Goal: Information Seeking & Learning: Learn about a topic

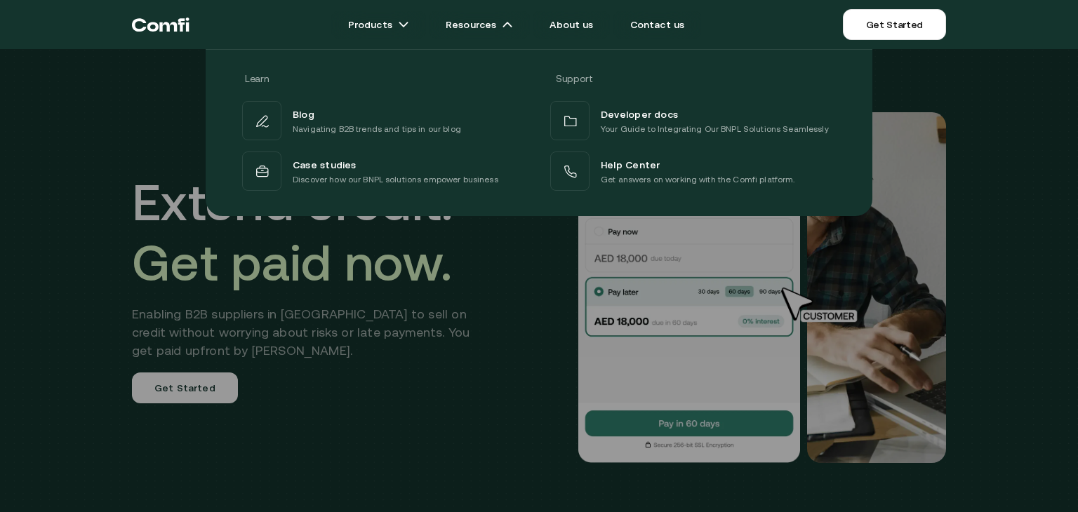
click at [382, 364] on div at bounding box center [539, 305] width 1078 height 512
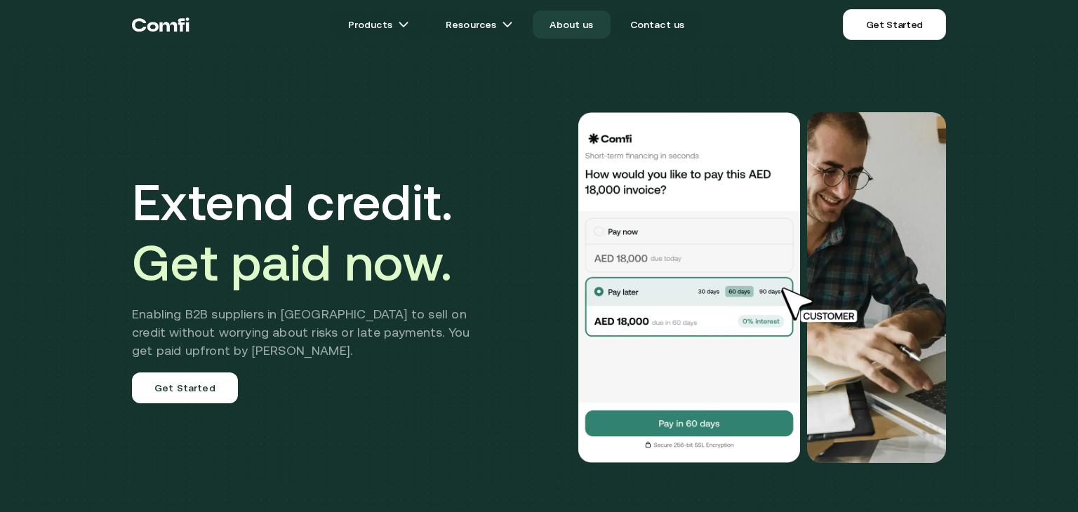
click at [573, 22] on link "About us" at bounding box center [571, 25] width 77 height 28
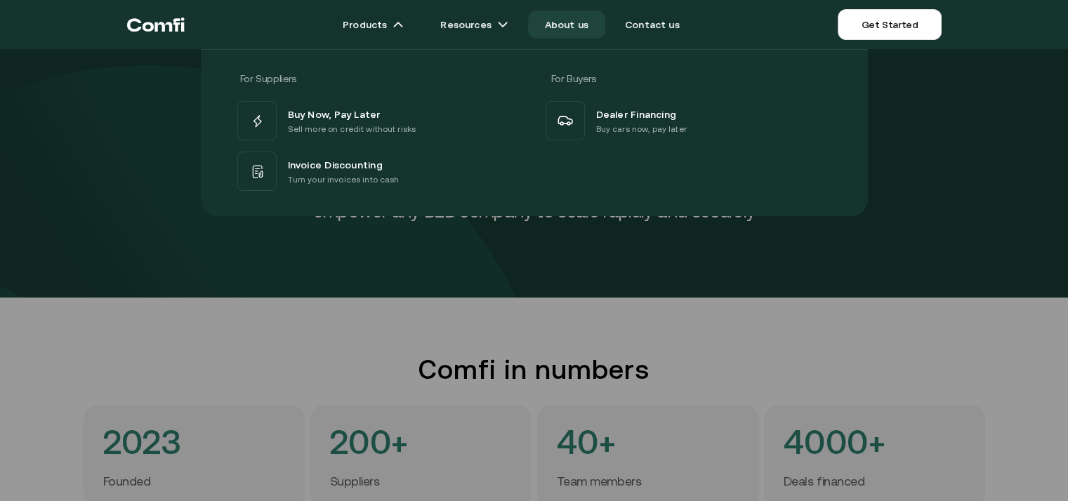
click at [165, 29] on icon "Return to the top of the Comfi home page" at bounding box center [156, 25] width 58 height 42
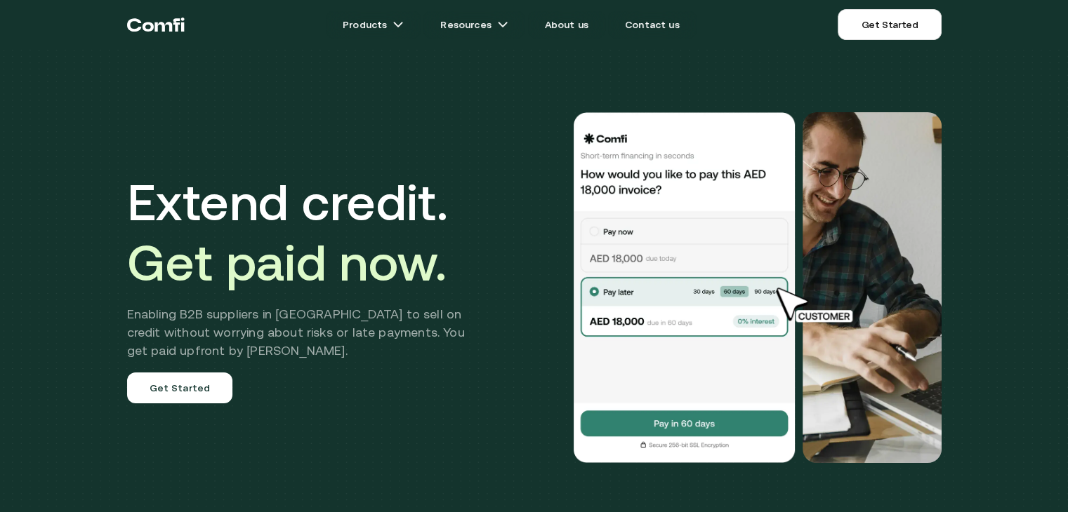
click at [1050, 39] on div "Products Resources About us Contact us Get Started Menu Close" at bounding box center [534, 24] width 1068 height 49
click at [1057, 502] on div at bounding box center [1057, 502] width 0 height 0
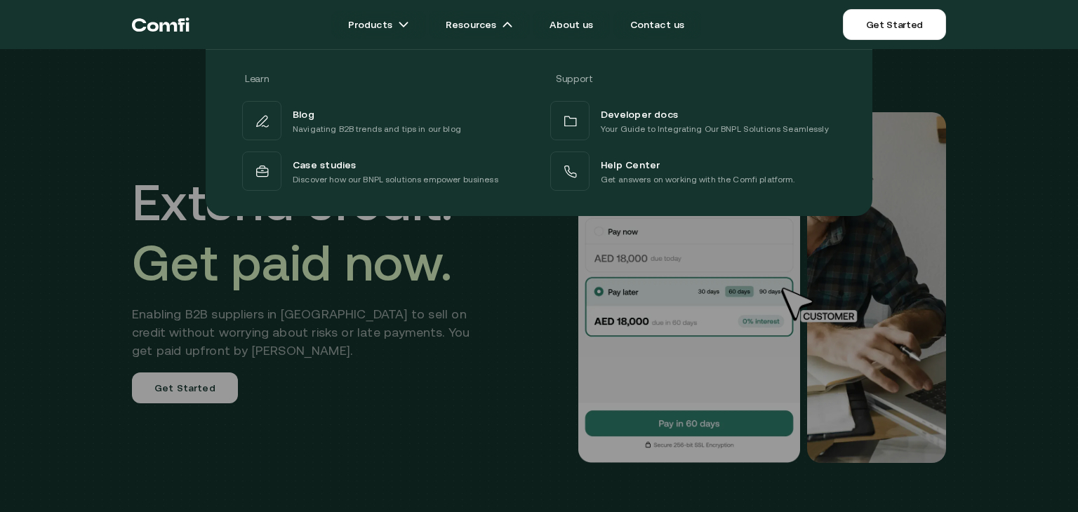
click at [154, 110] on div "Learn Support Blog Navigating B2B trends and tips in our blog Developer docs Yo…" at bounding box center [539, 128] width 1078 height 178
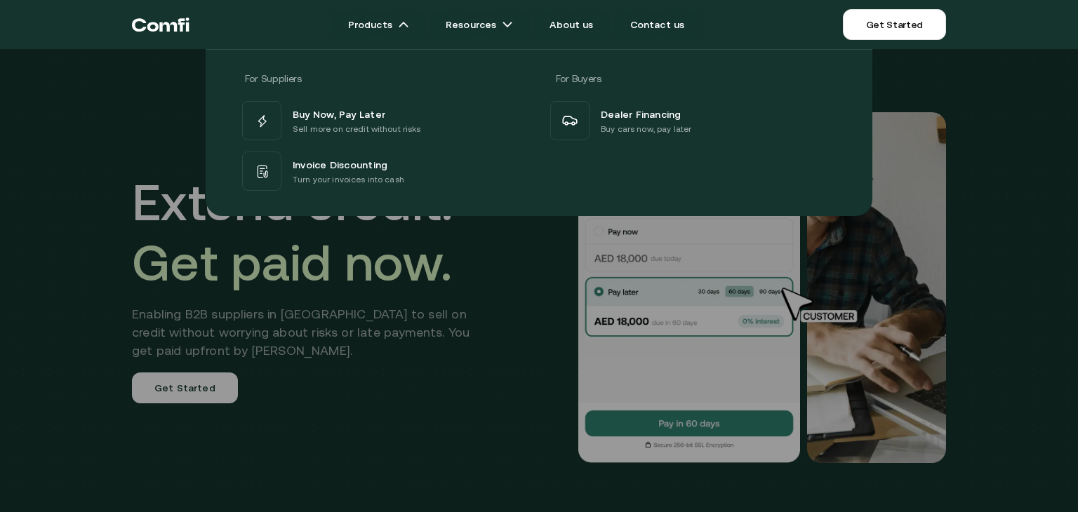
click at [94, 116] on div "For Suppliers For Buyers Buy Now, Pay Later Sell more on credit without risks I…" at bounding box center [539, 128] width 1078 height 178
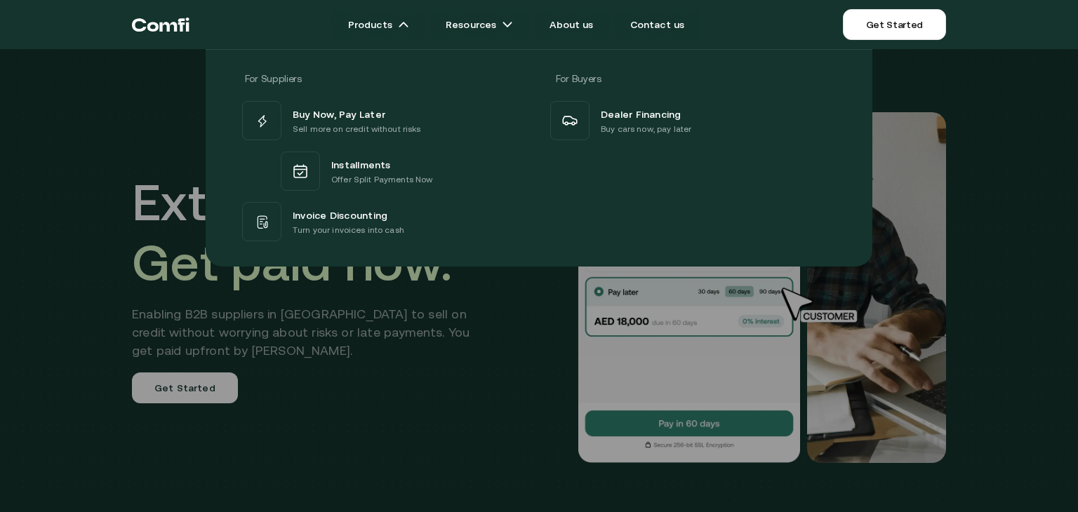
click at [404, 326] on div at bounding box center [539, 305] width 1078 height 512
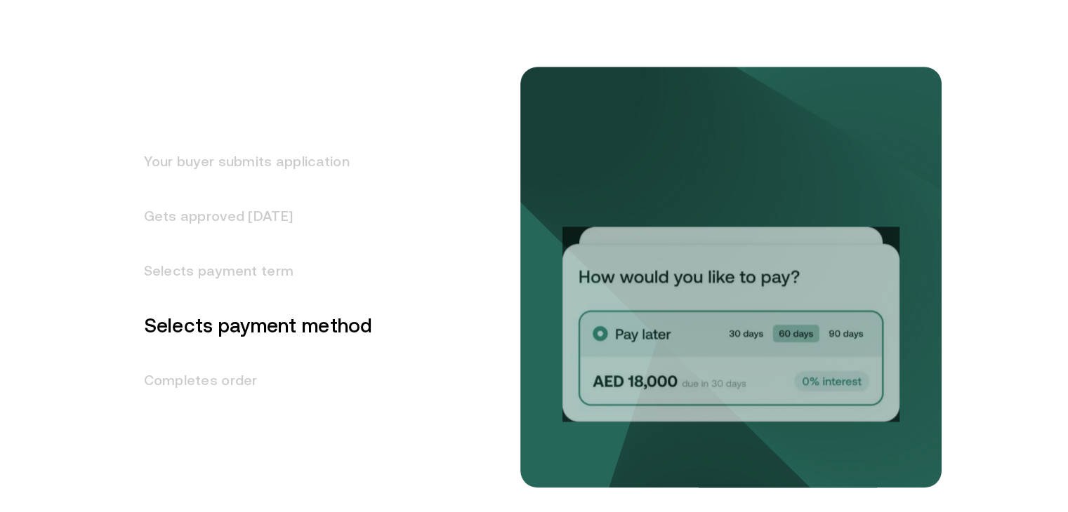
scroll to position [1824, 0]
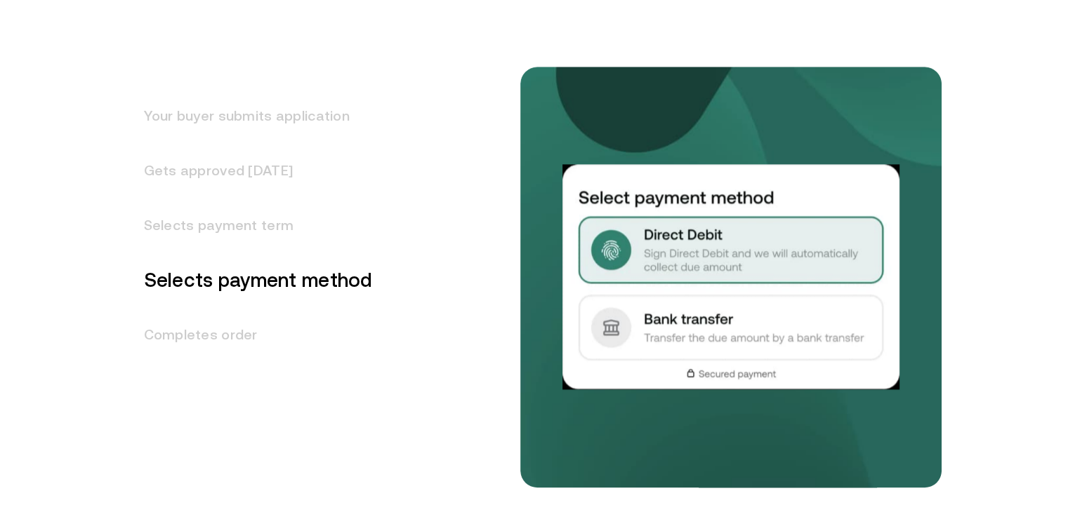
click at [178, 110] on h3 "Your buyer submits application" at bounding box center [250, 115] width 246 height 55
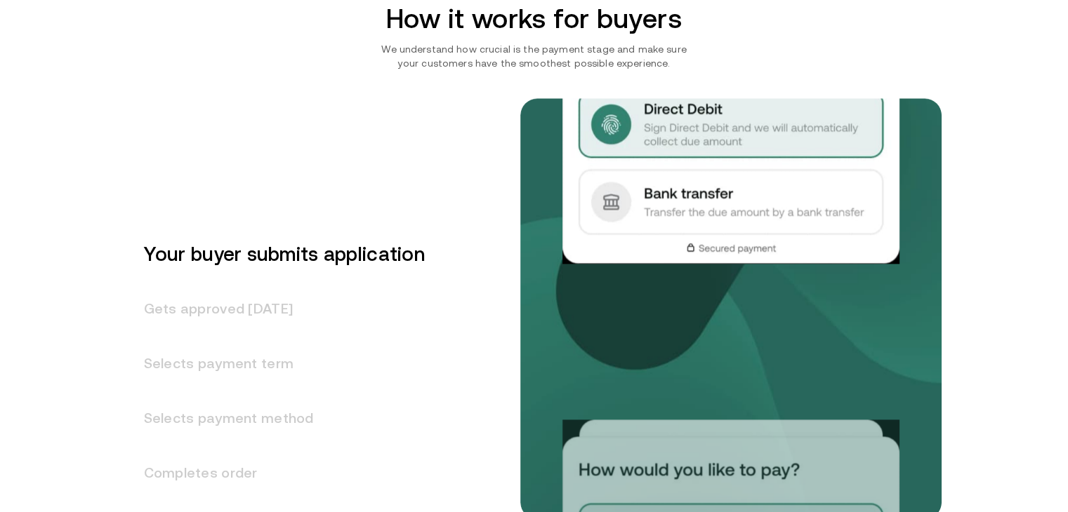
scroll to position [1685, 0]
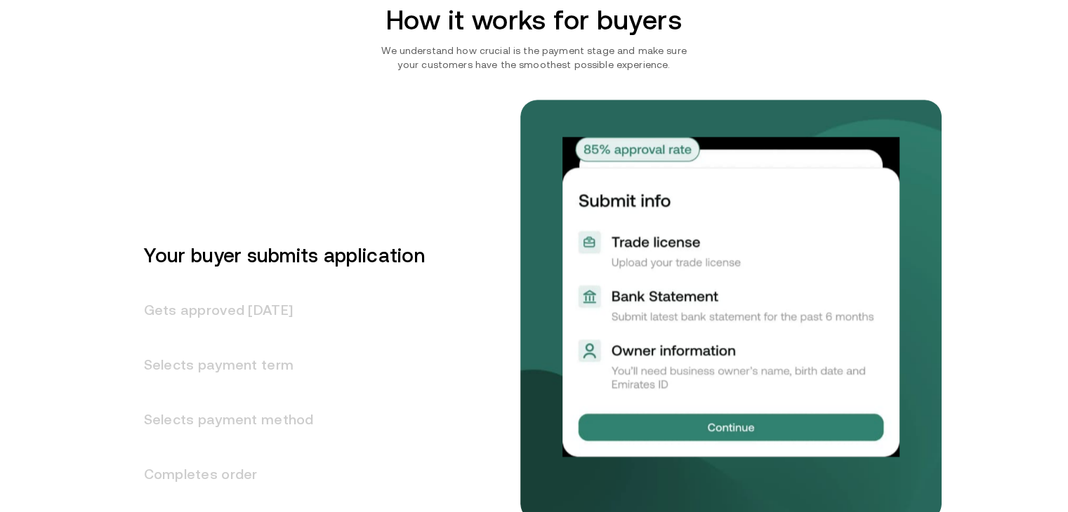
click at [227, 302] on h3 "Gets approved [DATE]" at bounding box center [276, 310] width 298 height 55
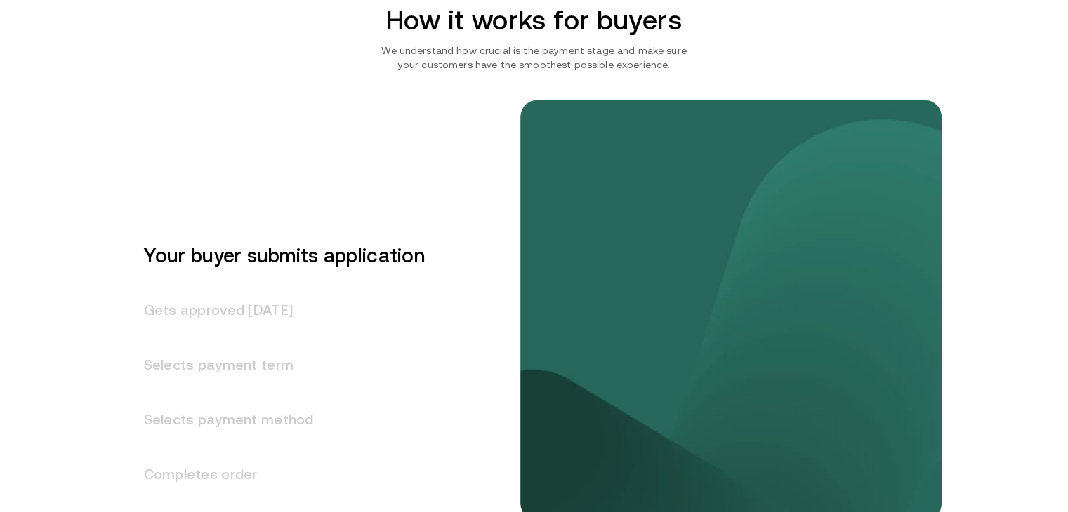
scroll to position [1740, 0]
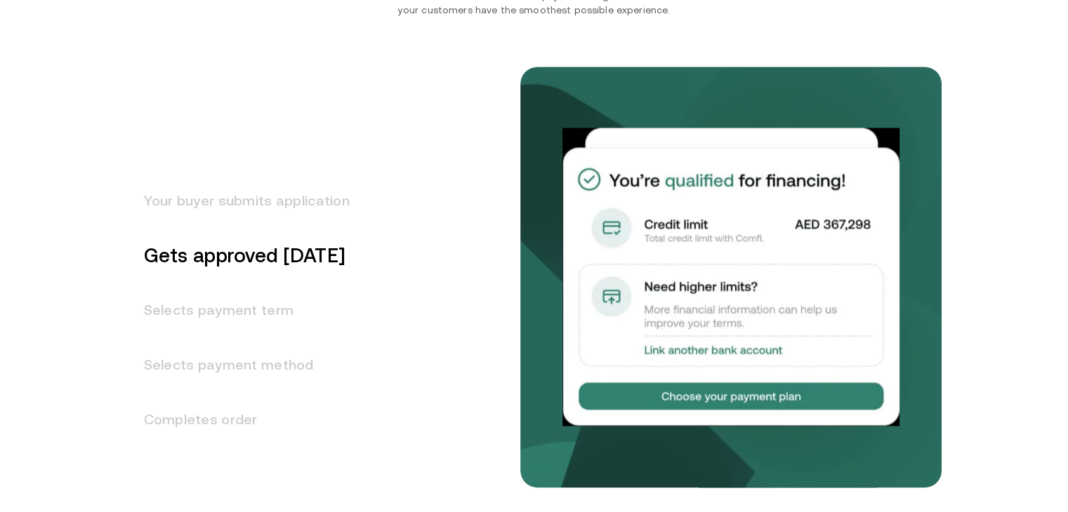
click at [234, 318] on h3 "Selects payment term" at bounding box center [238, 310] width 223 height 55
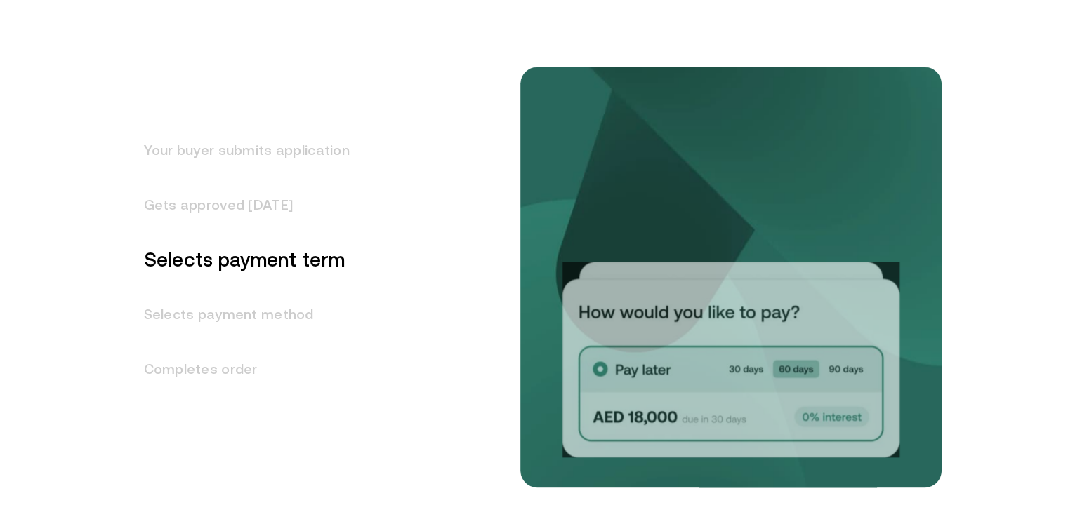
scroll to position [1794, 0]
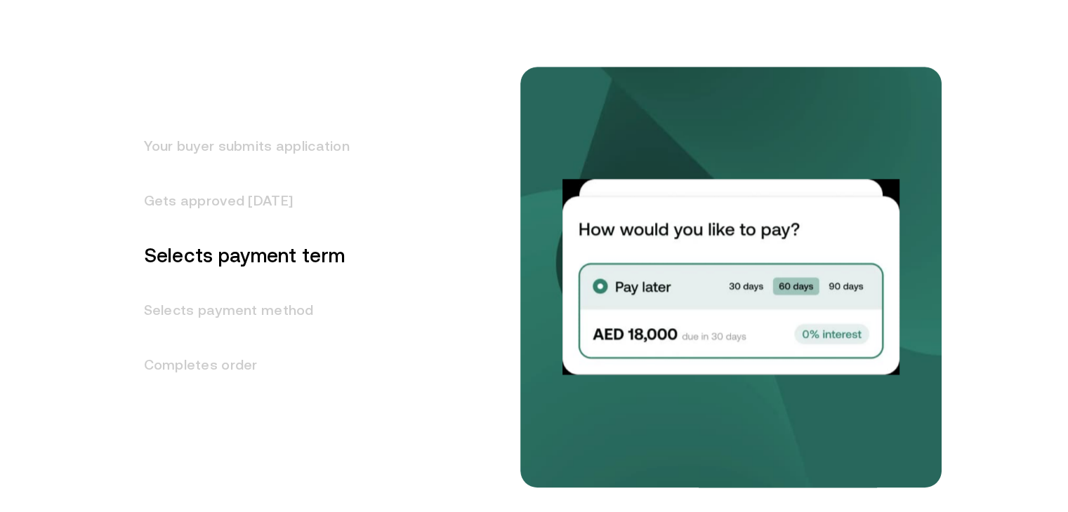
click at [235, 327] on h3 "Selects payment method" at bounding box center [238, 310] width 223 height 55
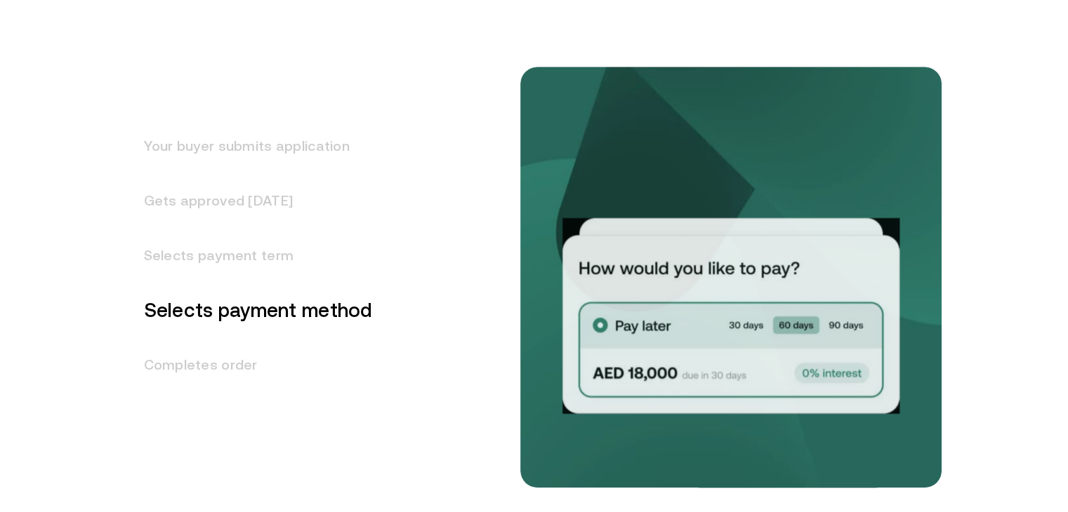
scroll to position [1849, 0]
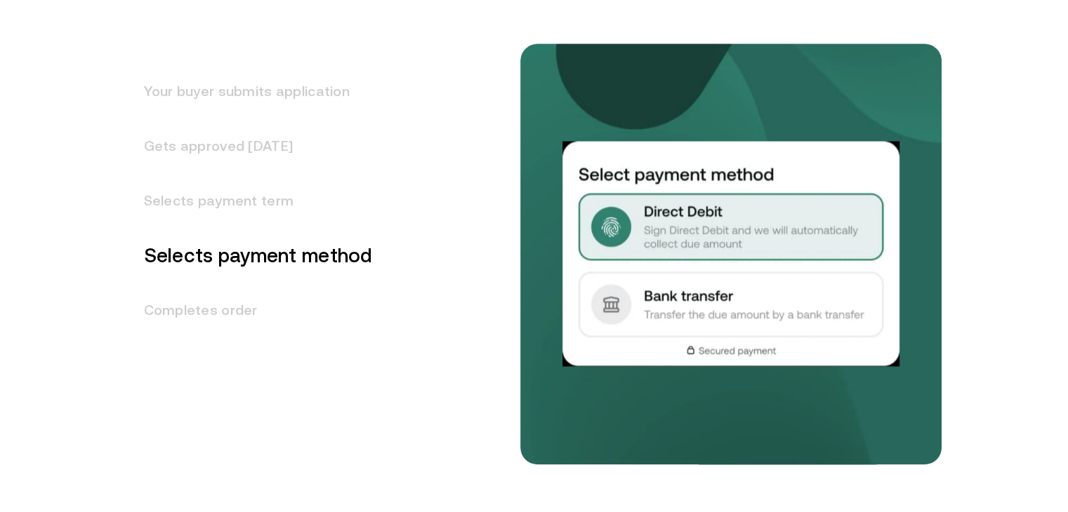
click at [225, 319] on h3 "Completes order" at bounding box center [250, 310] width 246 height 55
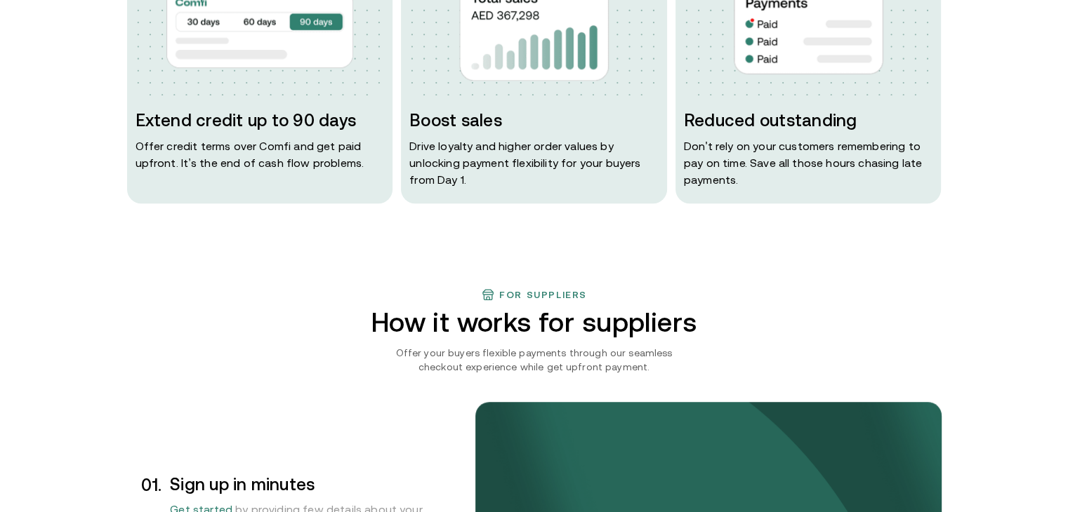
scroll to position [803, 0]
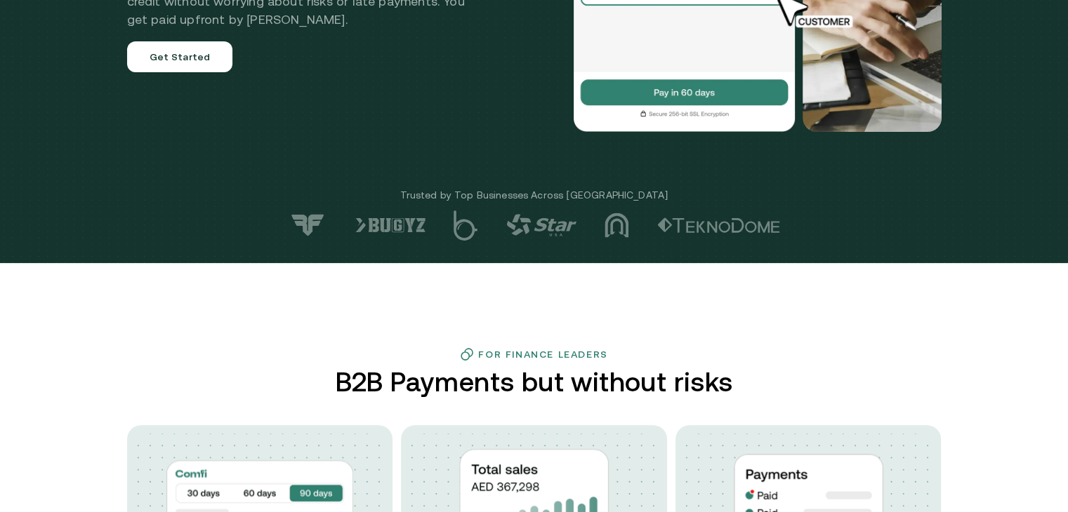
scroll to position [0, 0]
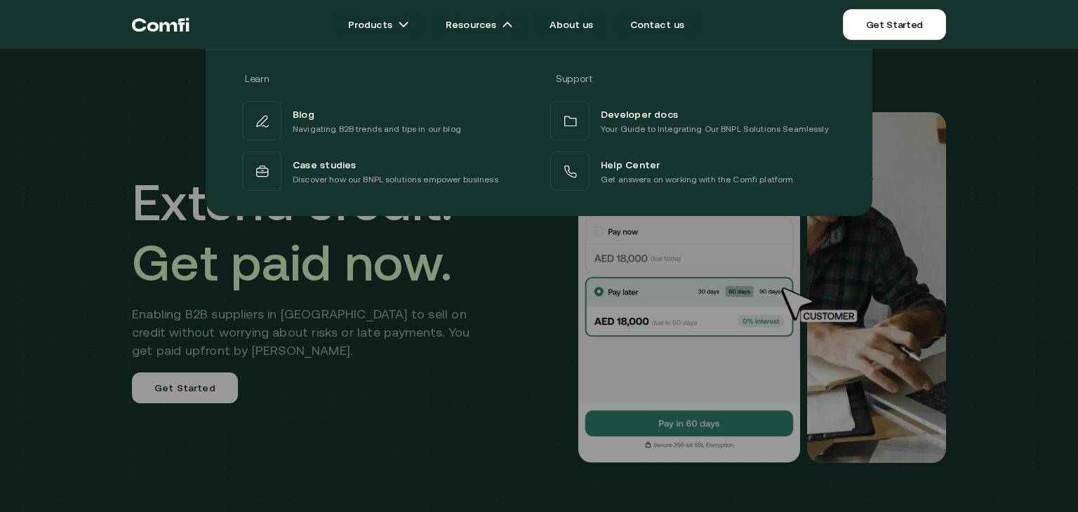
click at [348, 371] on div at bounding box center [539, 305] width 1078 height 512
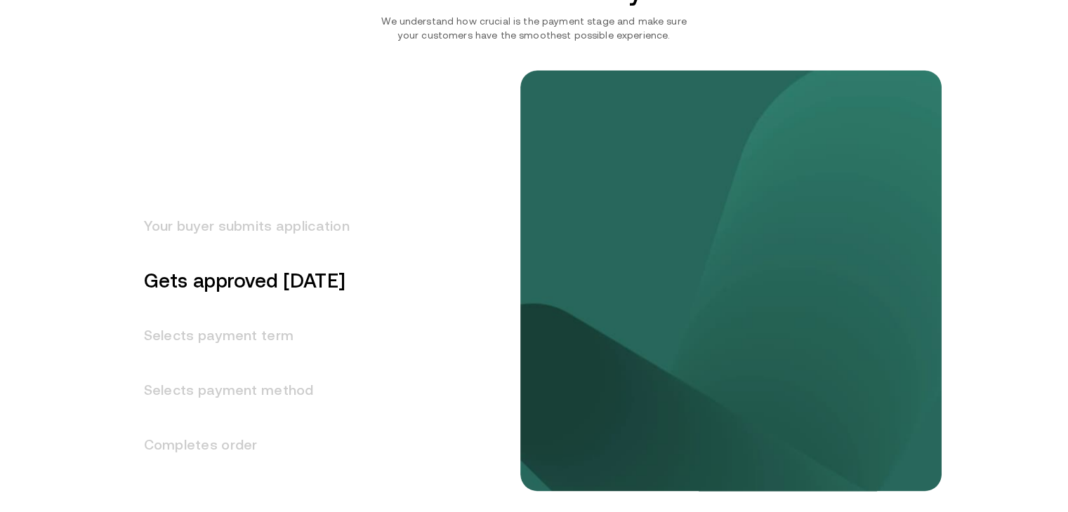
scroll to position [1718, 0]
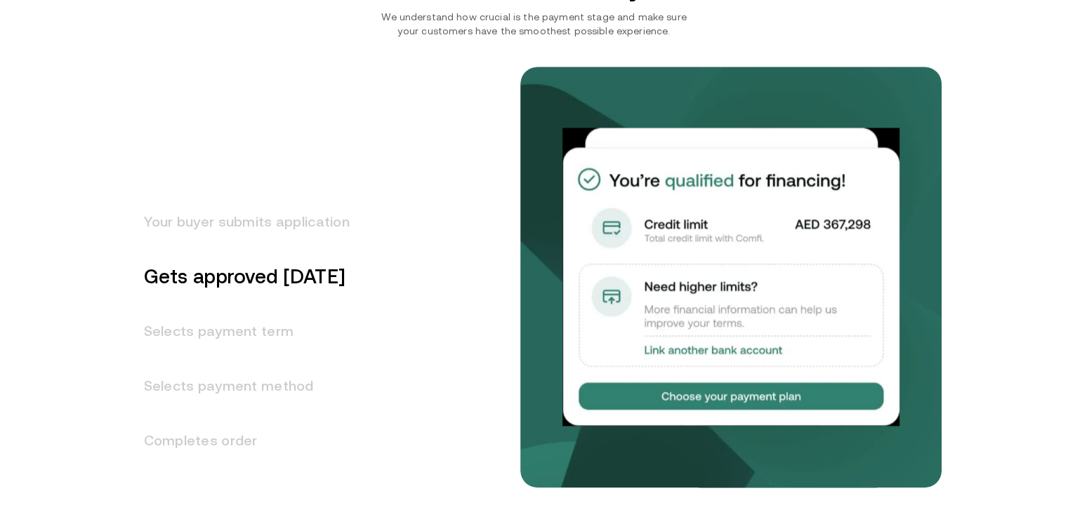
click at [246, 334] on h3 "Selects payment term" at bounding box center [238, 331] width 223 height 55
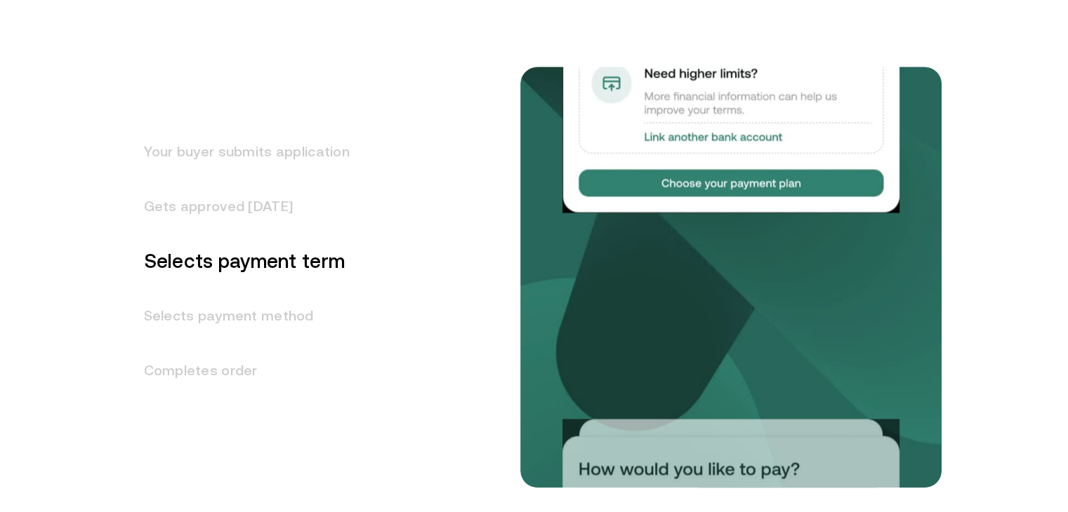
scroll to position [1794, 0]
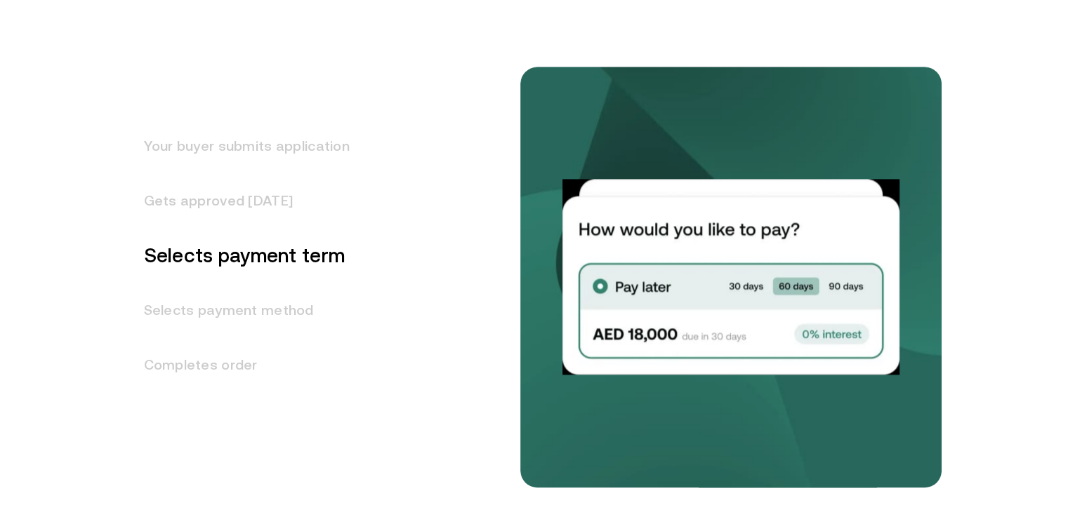
click at [262, 308] on h3 "Selects payment method" at bounding box center [238, 310] width 223 height 55
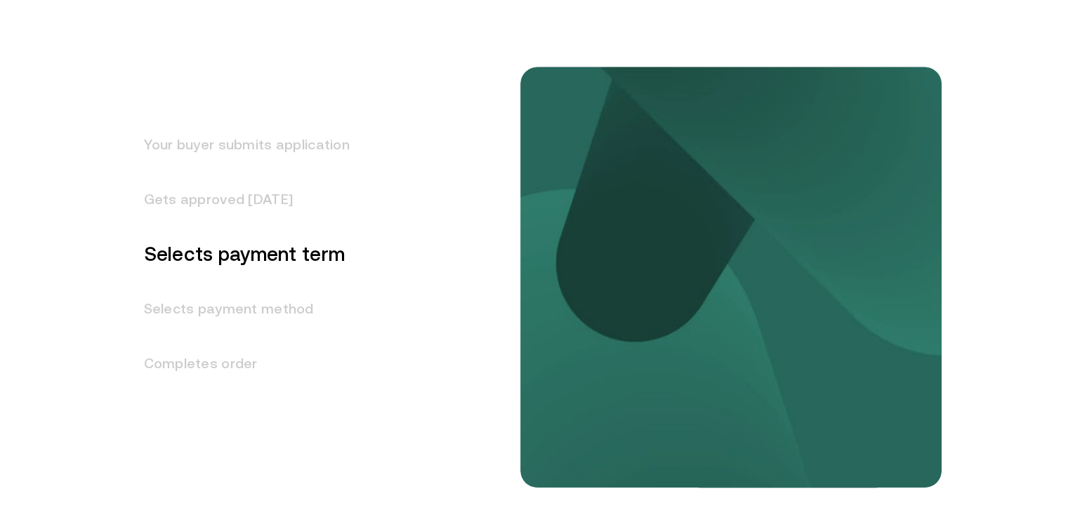
scroll to position [1849, 0]
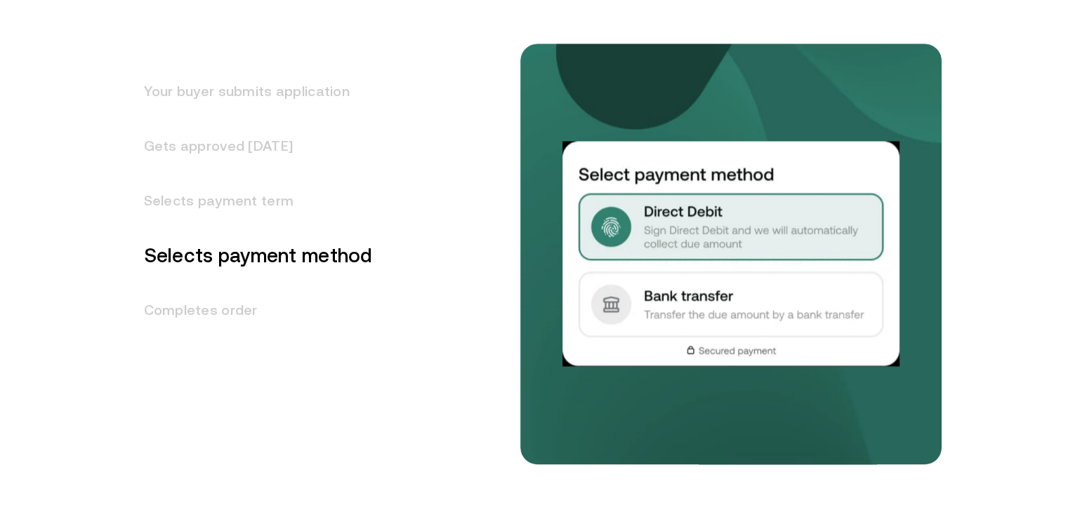
click at [237, 307] on h3 "Completes order" at bounding box center [250, 310] width 246 height 55
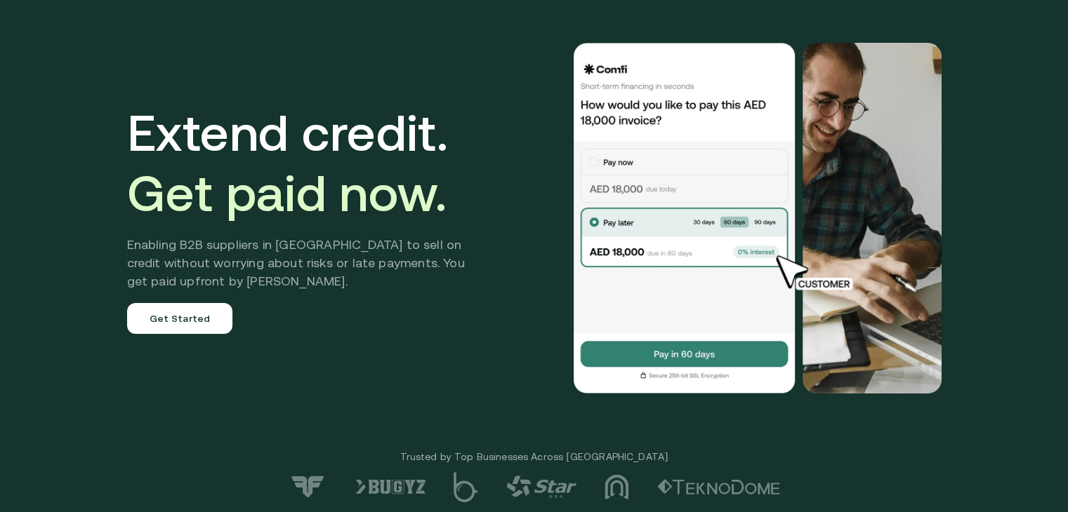
scroll to position [0, 0]
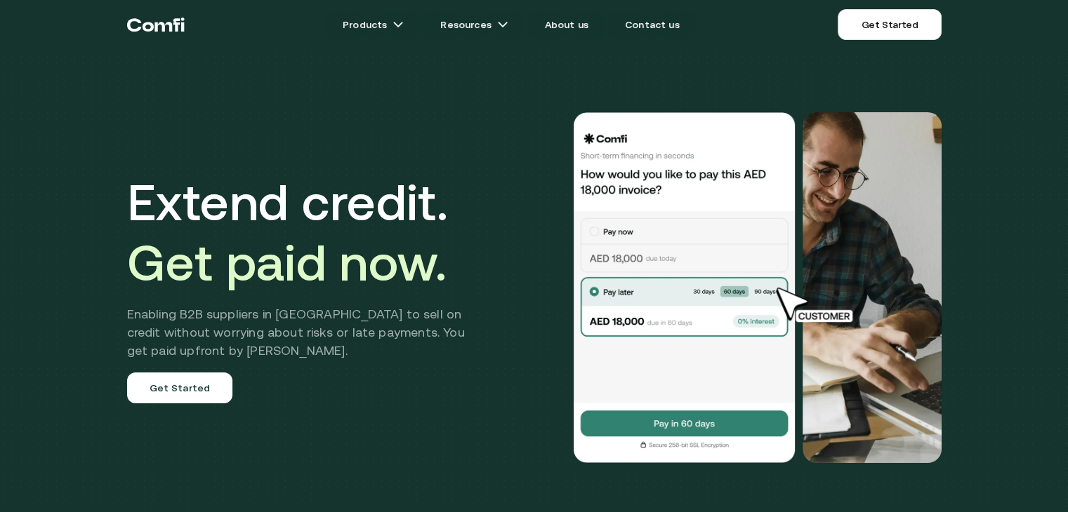
click at [612, 413] on img at bounding box center [684, 287] width 225 height 351
click at [826, 326] on img at bounding box center [871, 287] width 139 height 351
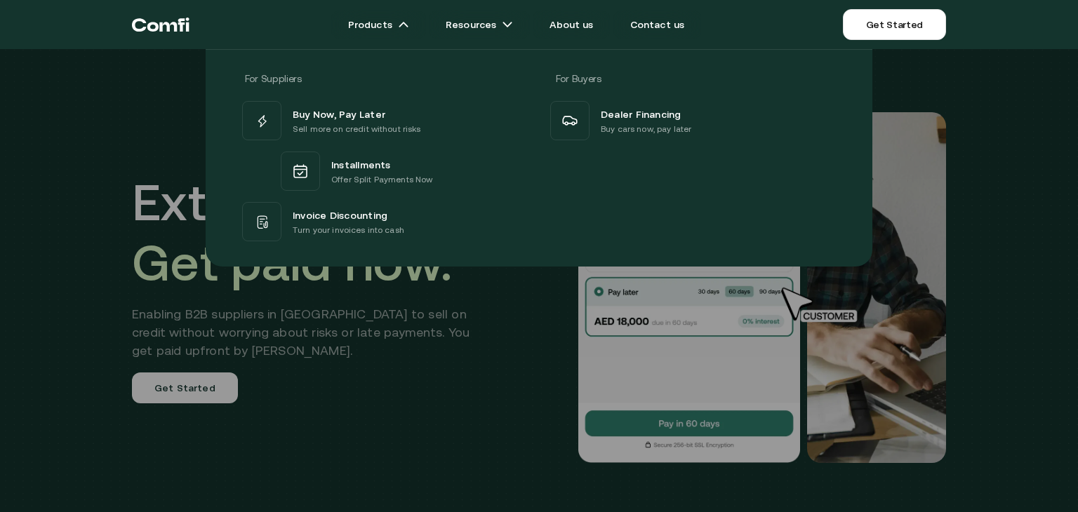
click at [830, 323] on div at bounding box center [539, 305] width 1078 height 512
